Goal: Task Accomplishment & Management: Use online tool/utility

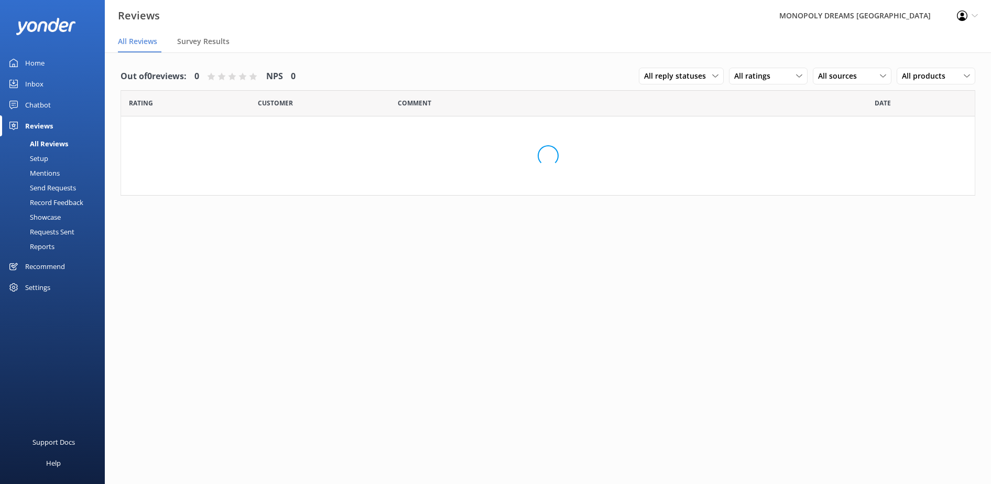
scroll to position [21, 0]
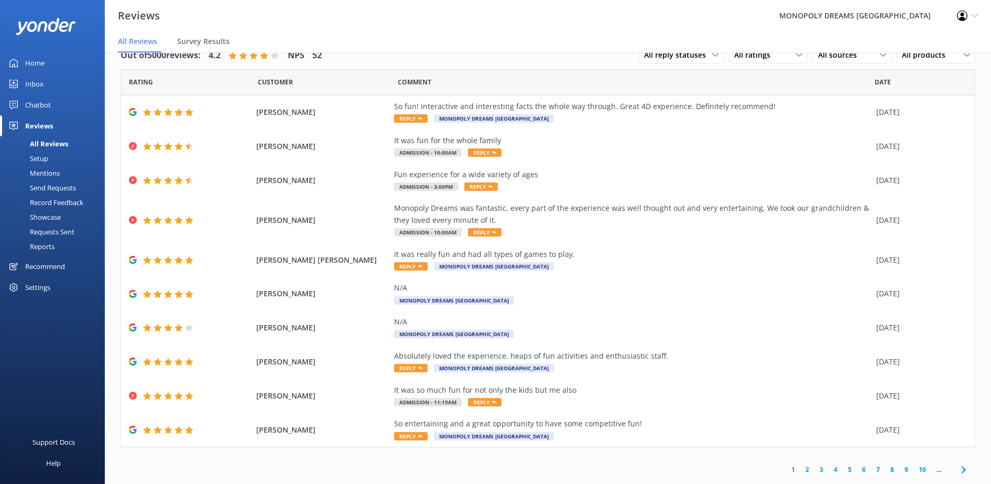
click at [26, 126] on div "Reviews" at bounding box center [39, 125] width 28 height 21
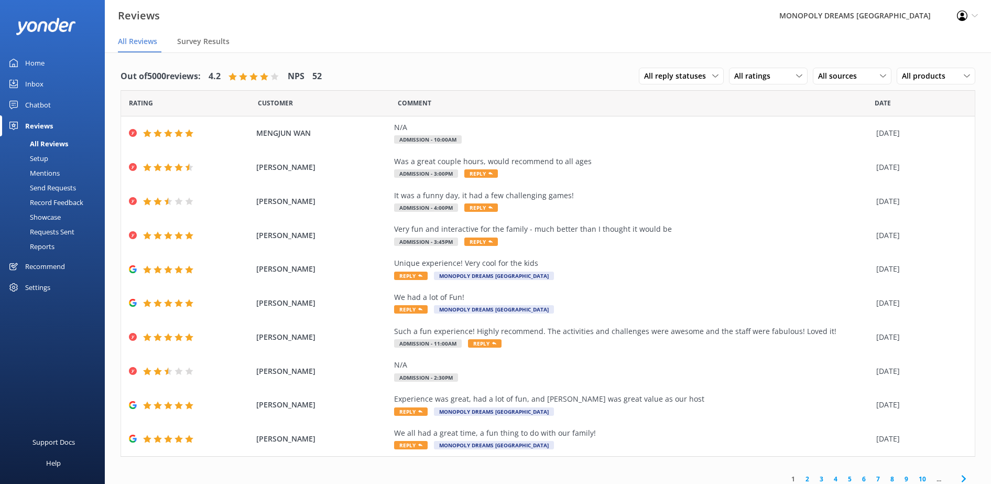
click at [45, 60] on link "Home" at bounding box center [52, 62] width 105 height 21
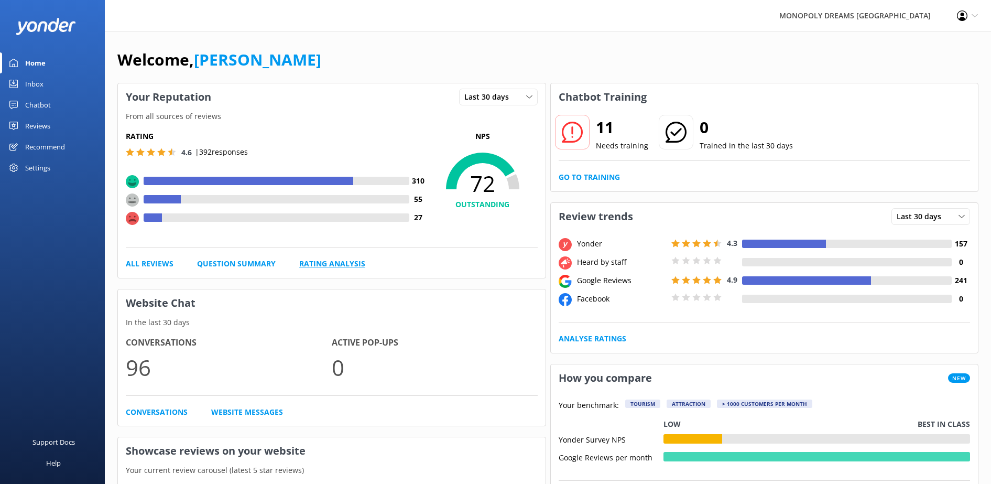
click at [307, 262] on link "Rating Analysis" at bounding box center [332, 264] width 66 height 12
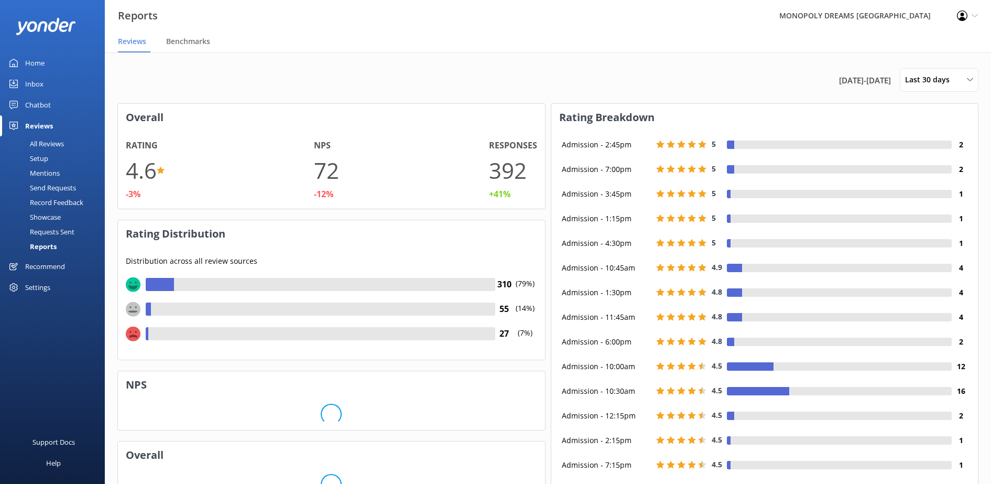
scroll to position [129, 417]
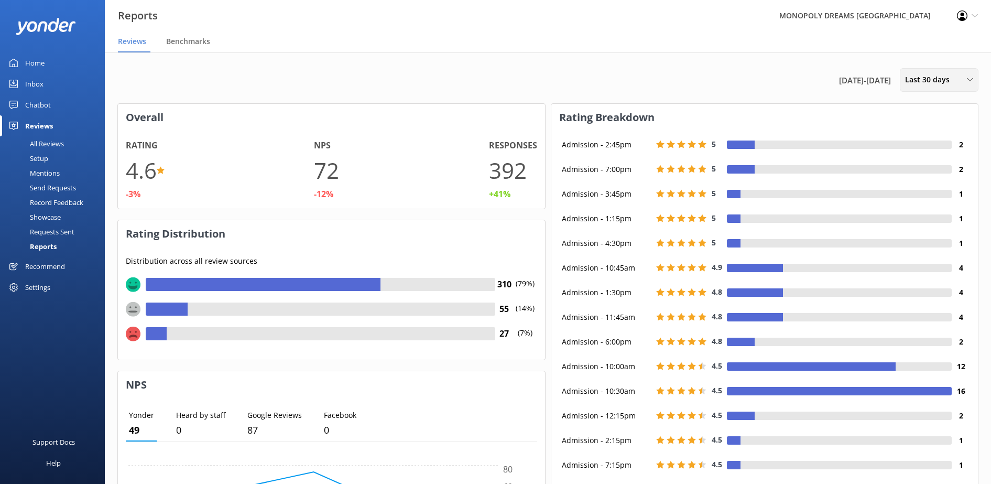
click at [926, 80] on span "Last 30 days" at bounding box center [930, 80] width 51 height 12
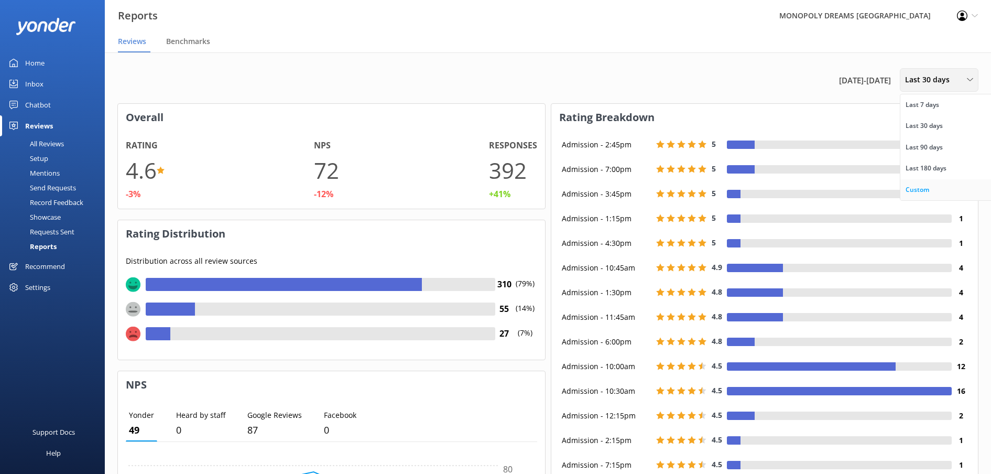
click at [925, 189] on div "Custom" at bounding box center [918, 189] width 24 height 10
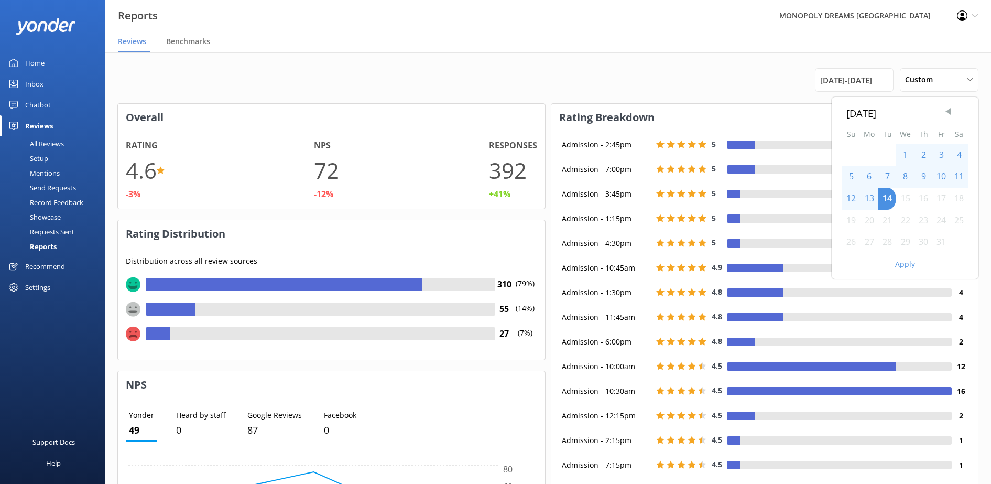
click at [947, 111] on span "Previous Month" at bounding box center [948, 111] width 10 height 10
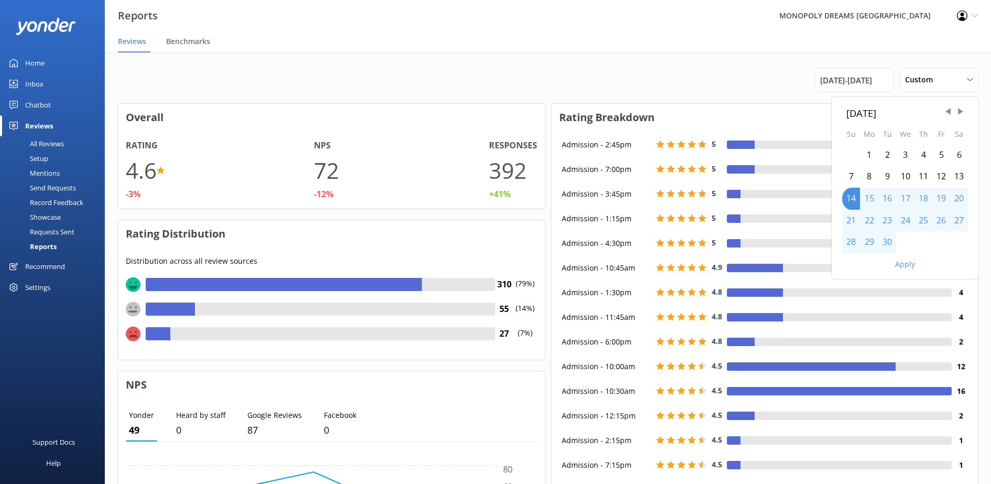
click at [869, 153] on div "1" at bounding box center [869, 155] width 18 height 22
click at [889, 239] on div "30" at bounding box center [887, 242] width 18 height 22
click at [966, 107] on div "[DATE]" at bounding box center [905, 112] width 126 height 15
click at [963, 110] on span "Next Month" at bounding box center [960, 111] width 10 height 10
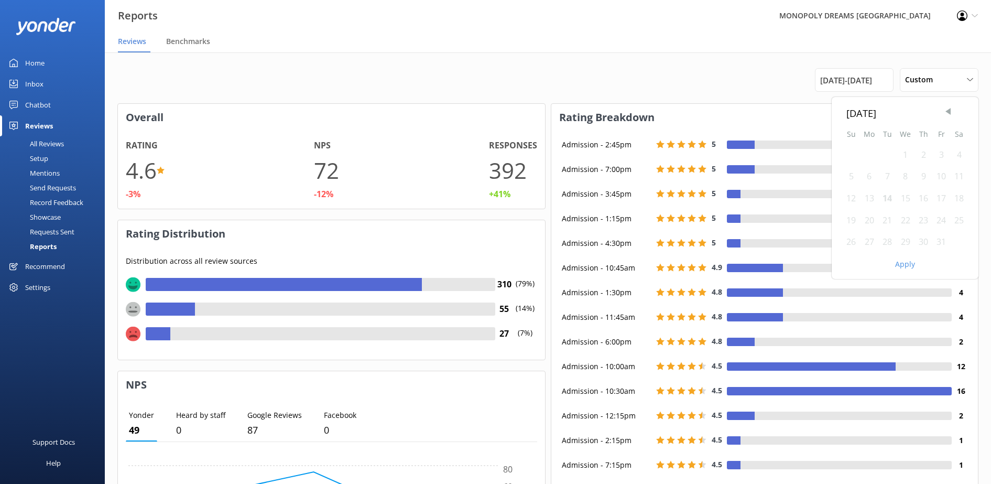
click at [949, 112] on span "Previous Month" at bounding box center [948, 111] width 10 height 10
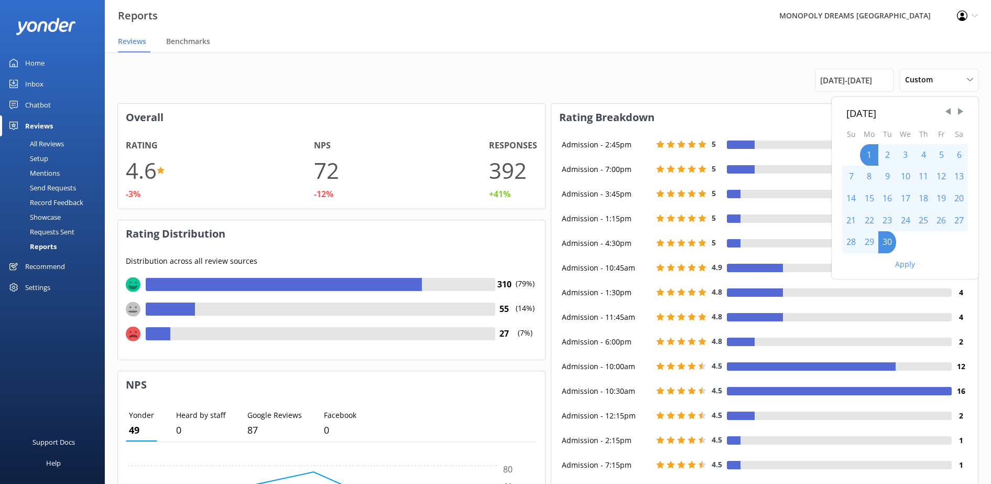
click at [905, 262] on button "Apply" at bounding box center [905, 263] width 20 height 7
